Goal: Navigation & Orientation: Find specific page/section

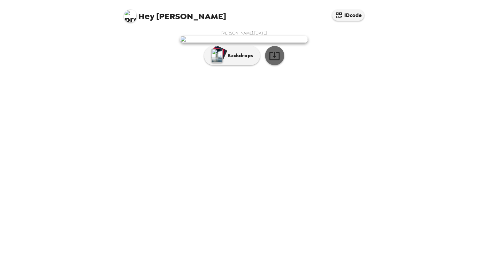
click at [276, 61] on icon "button" at bounding box center [274, 55] width 11 height 11
